Goal: Check status: Check status

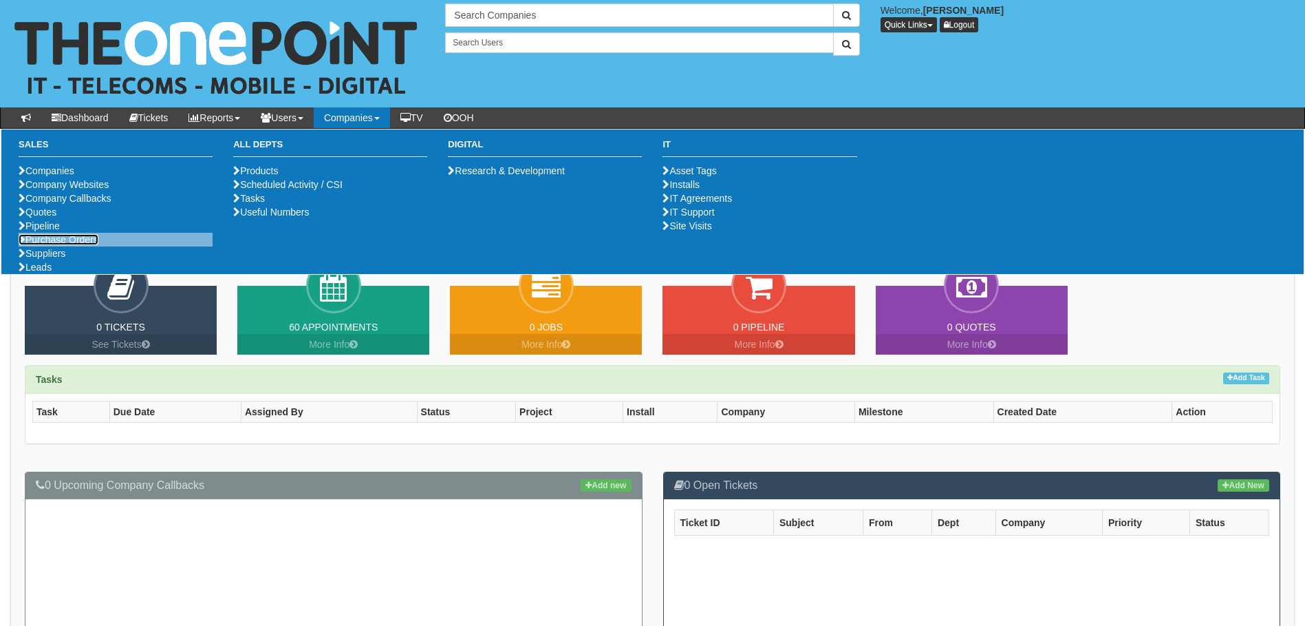
click at [61, 245] on link "Purchase Orders" at bounding box center [59, 239] width 80 height 11
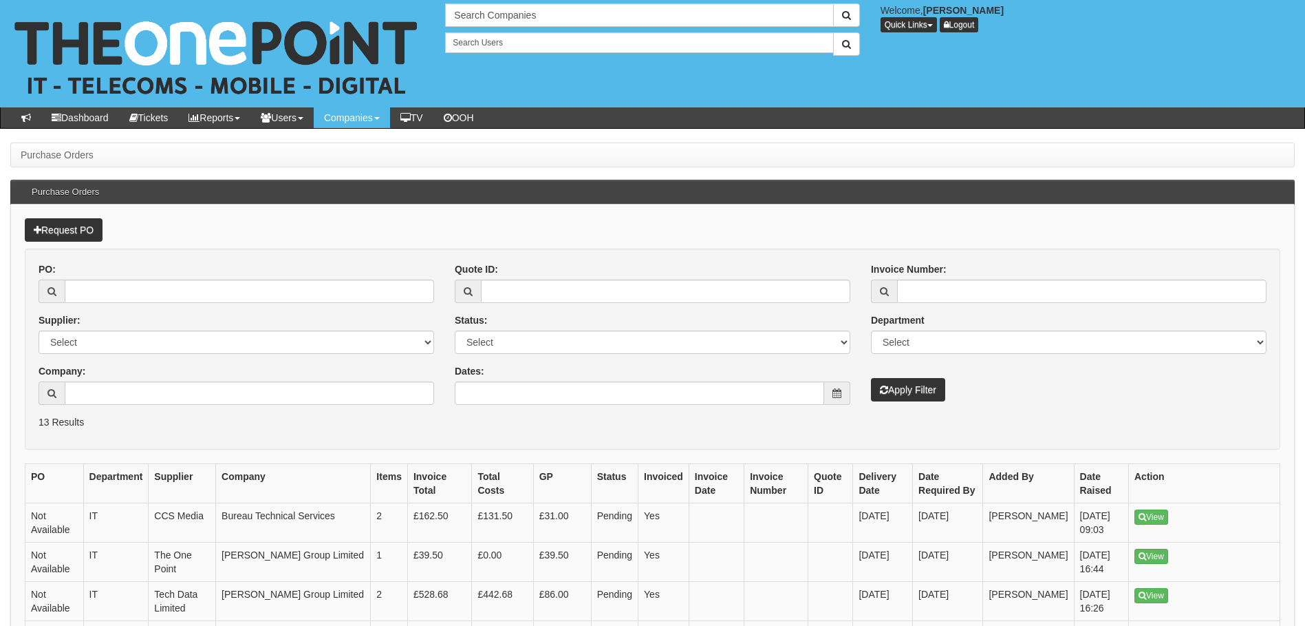
click at [254, 276] on div "PO:" at bounding box center [237, 282] width 396 height 41
click at [254, 292] on input "PO:" at bounding box center [250, 290] width 370 height 23
paste input "19457"
drag, startPoint x: 254, startPoint y: 292, endPoint x: 48, endPoint y: 296, distance: 205.8
click at [48, 296] on div "v19457" at bounding box center [237, 290] width 396 height 23
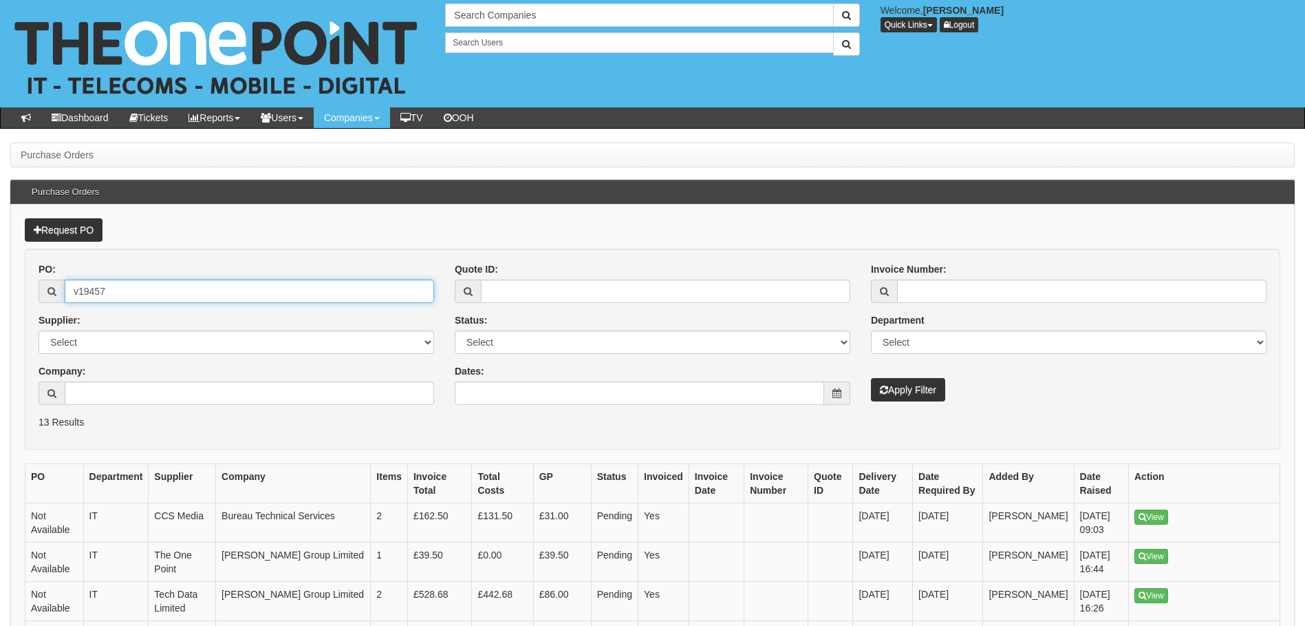
paste input "text"
type input "19457"
click at [871, 378] on button "Apply Filter" at bounding box center [908, 389] width 74 height 23
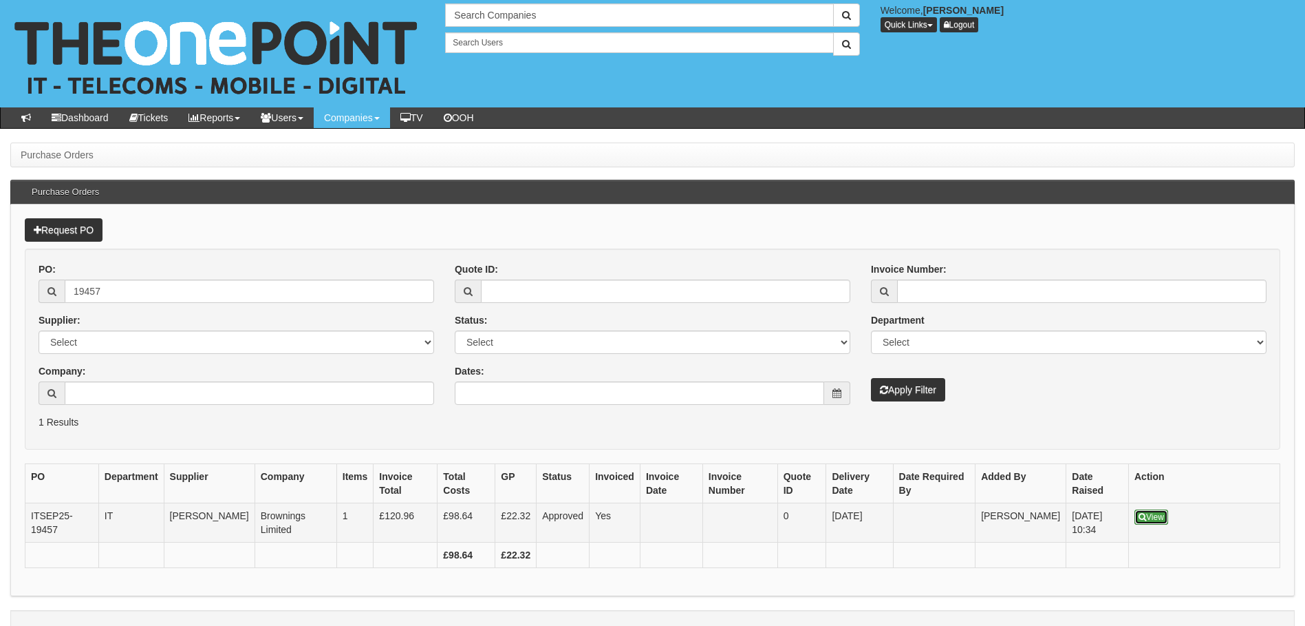
click at [1144, 517] on icon at bounding box center [1143, 517] width 8 height 8
